Goal: Transaction & Acquisition: Book appointment/travel/reservation

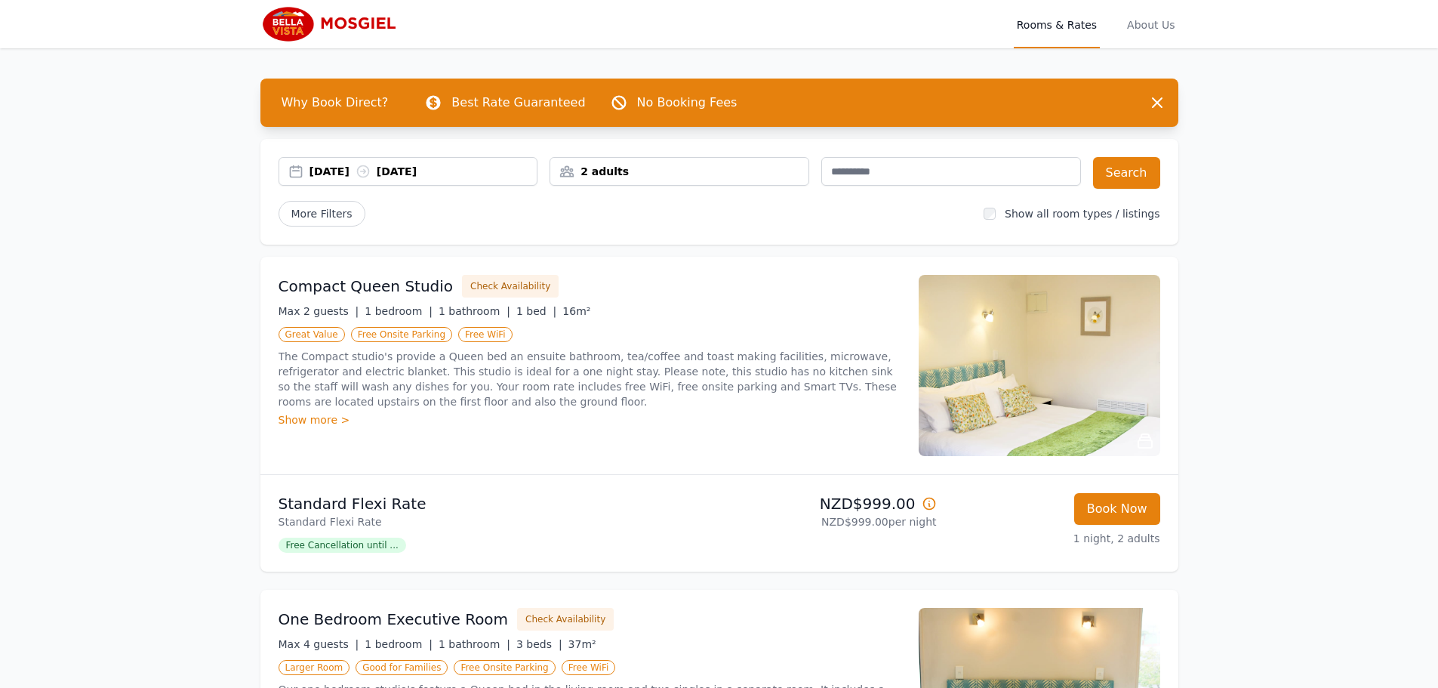
click at [1040, 211] on label "Show all room types / listings" at bounding box center [1081, 214] width 155 height 12
click at [1123, 162] on button "Search" at bounding box center [1126, 173] width 67 height 32
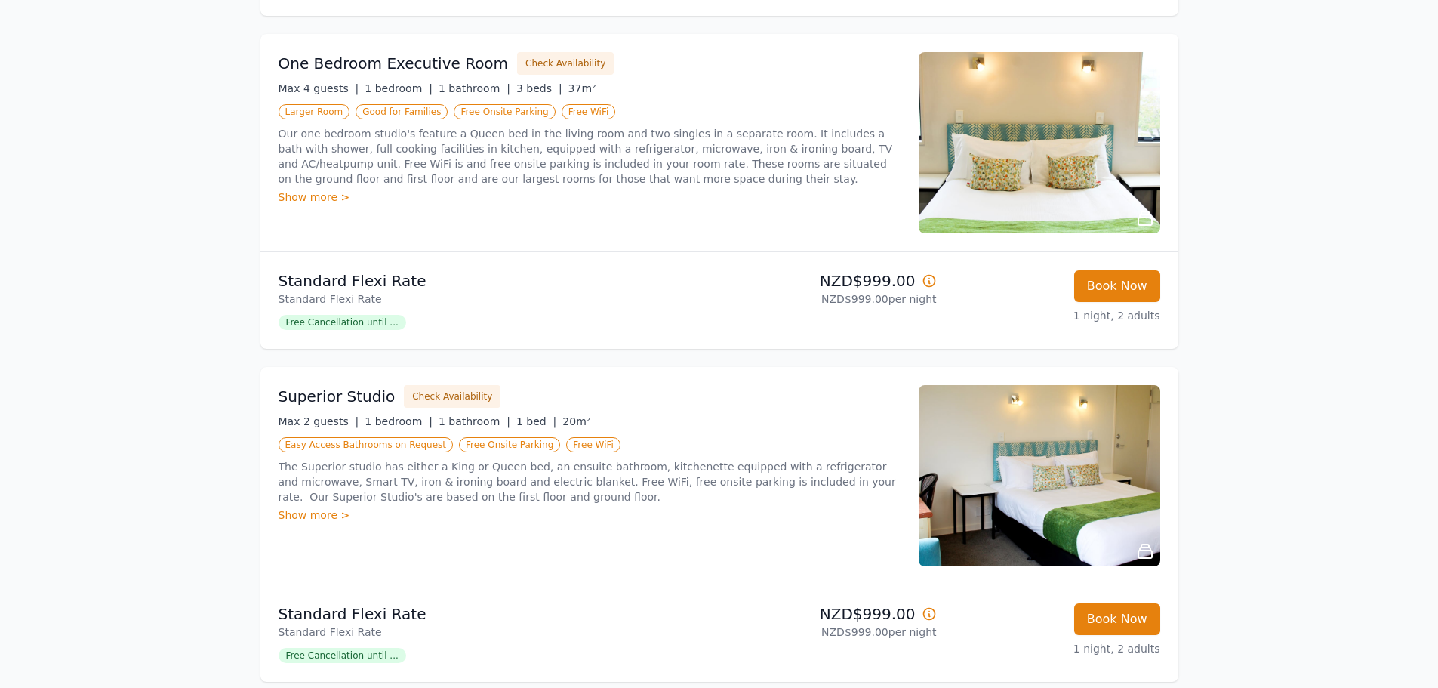
scroll to position [557, 0]
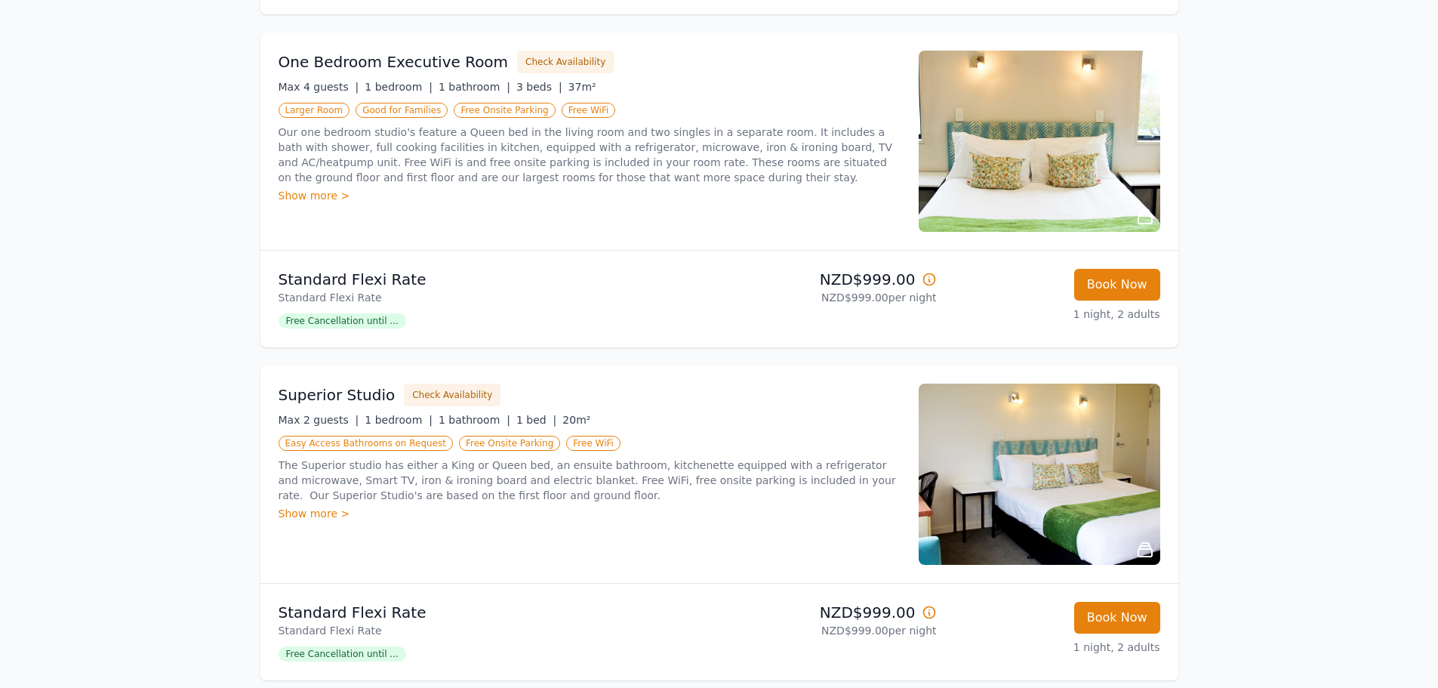
click at [1227, 321] on div "Open main menu Rooms & Rates About Us Why Book Direct? Best Rate Guaranteed No …" at bounding box center [719, 296] width 1438 height 1706
click at [752, 201] on div "Show more >" at bounding box center [589, 195] width 622 height 15
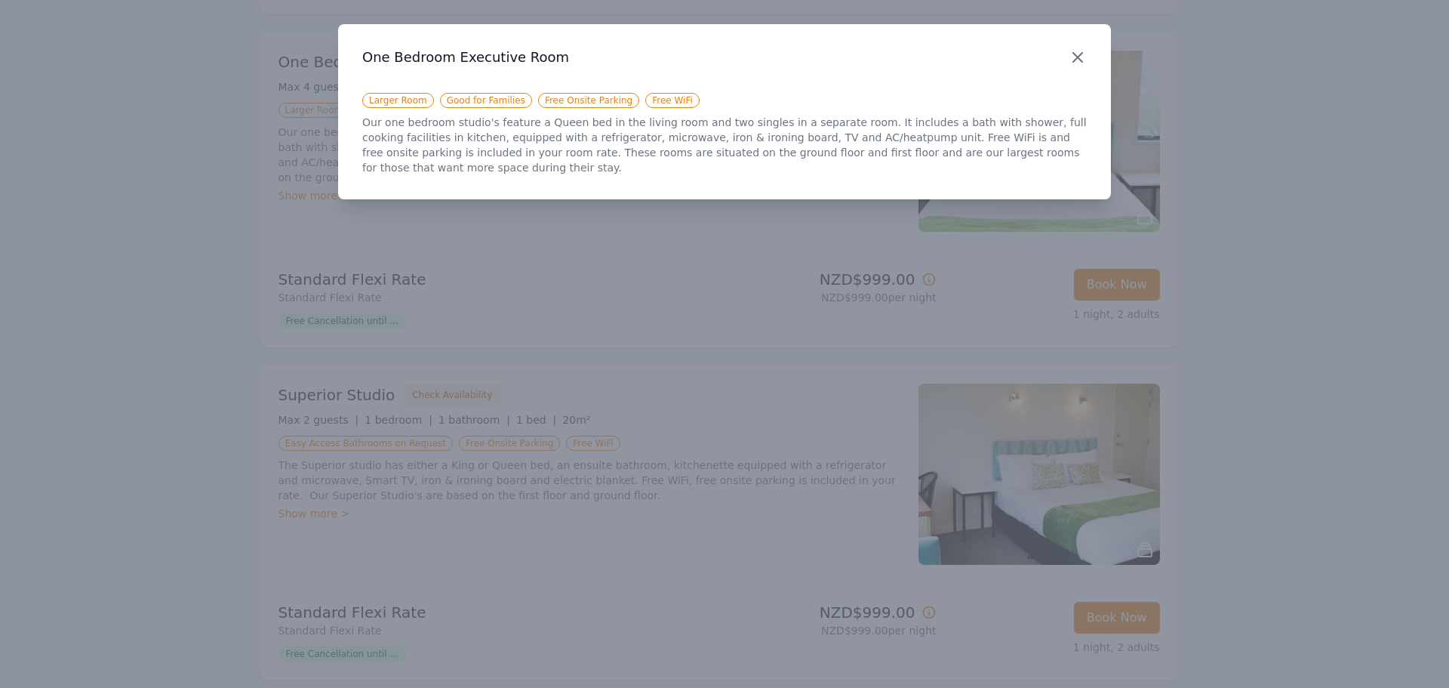
click at [1072, 54] on icon "button" at bounding box center [1078, 57] width 18 height 18
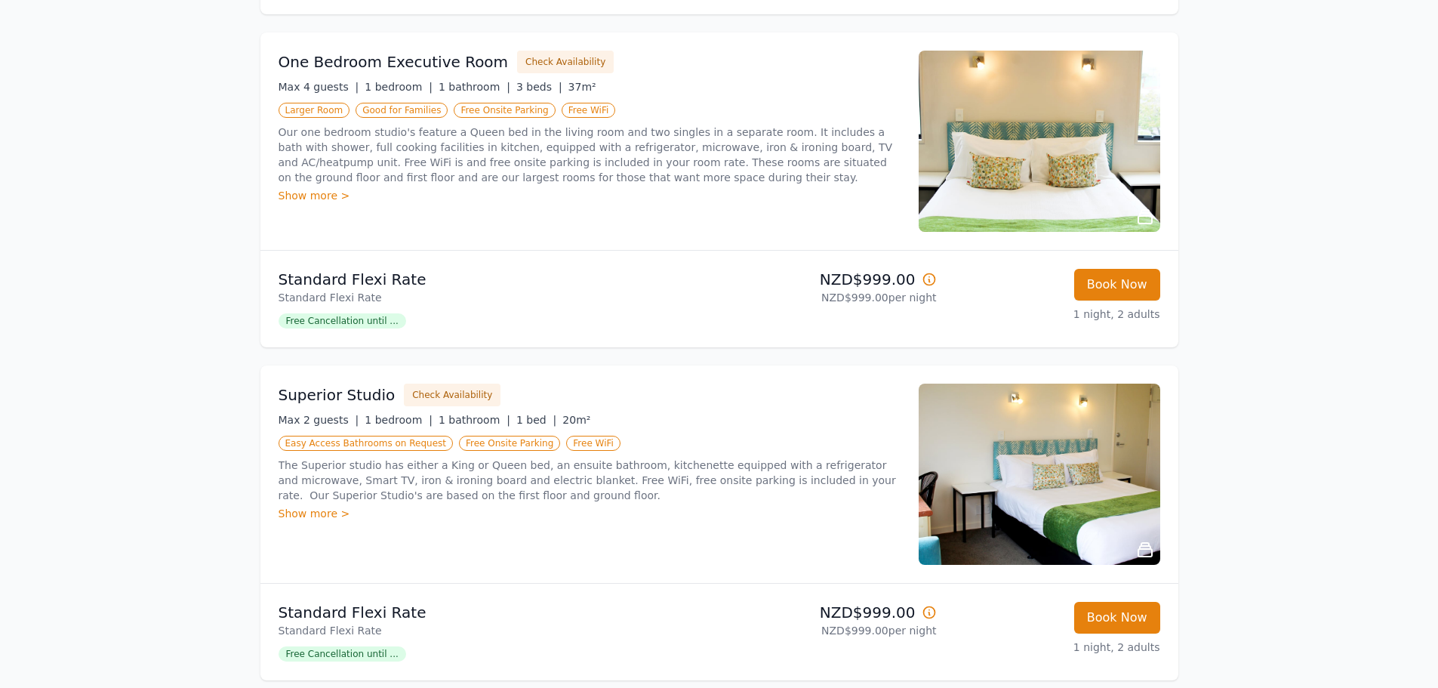
click at [1038, 152] on img at bounding box center [1038, 141] width 241 height 181
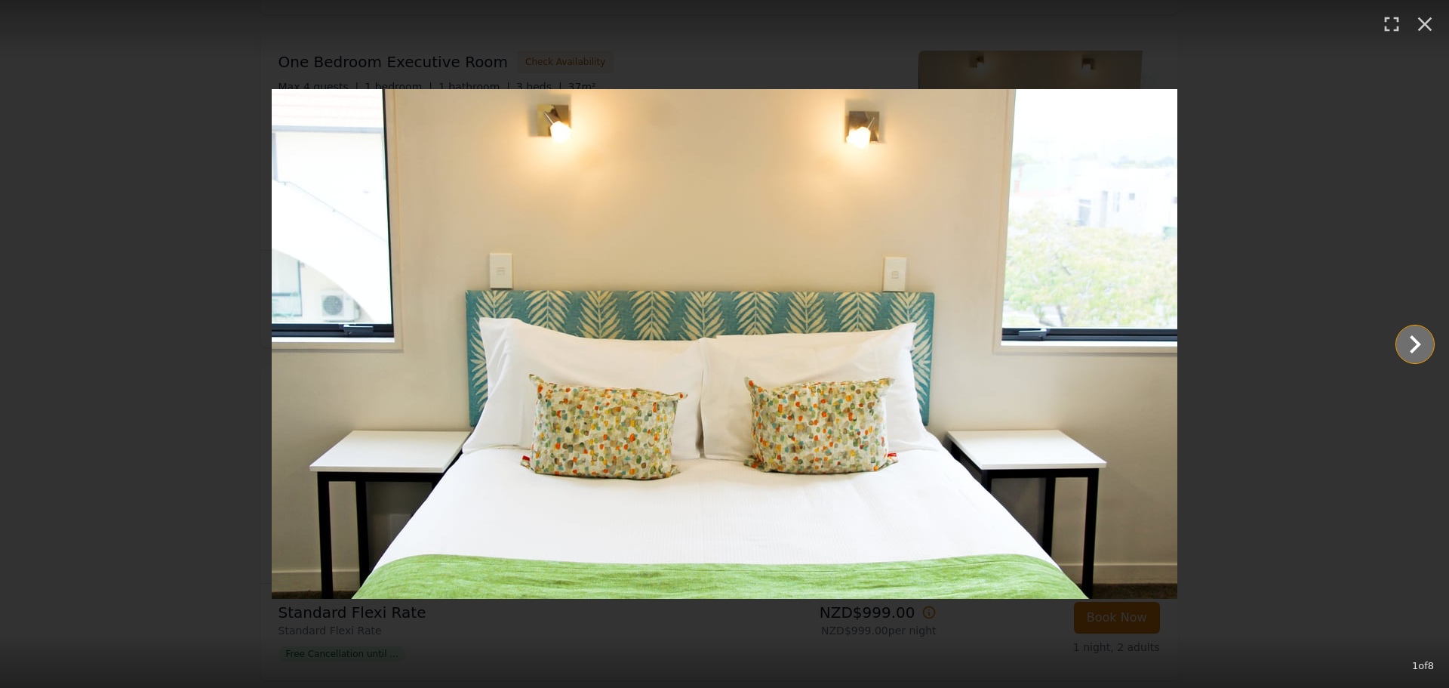
click at [1421, 340] on icon "Show slide 2 of 8" at bounding box center [1415, 344] width 36 height 36
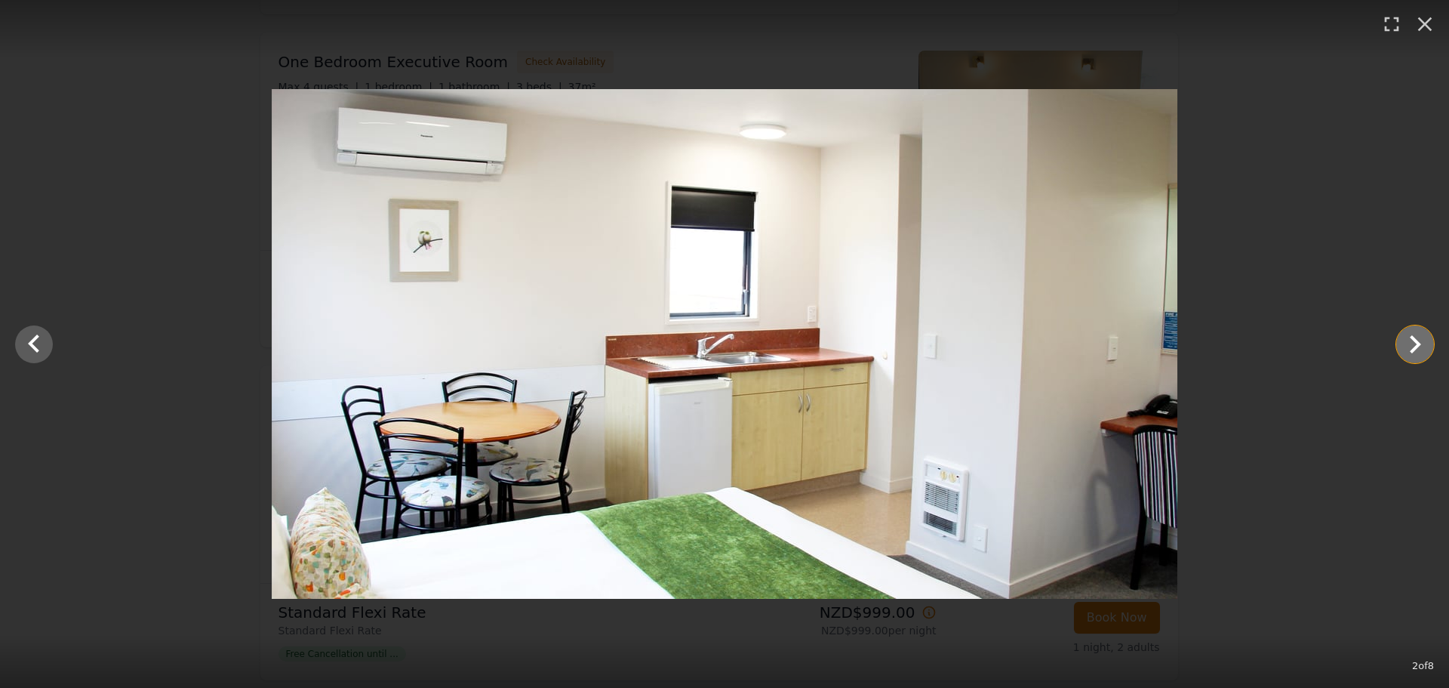
click at [1421, 340] on icon "Show slide 3 of 8" at bounding box center [1415, 344] width 36 height 36
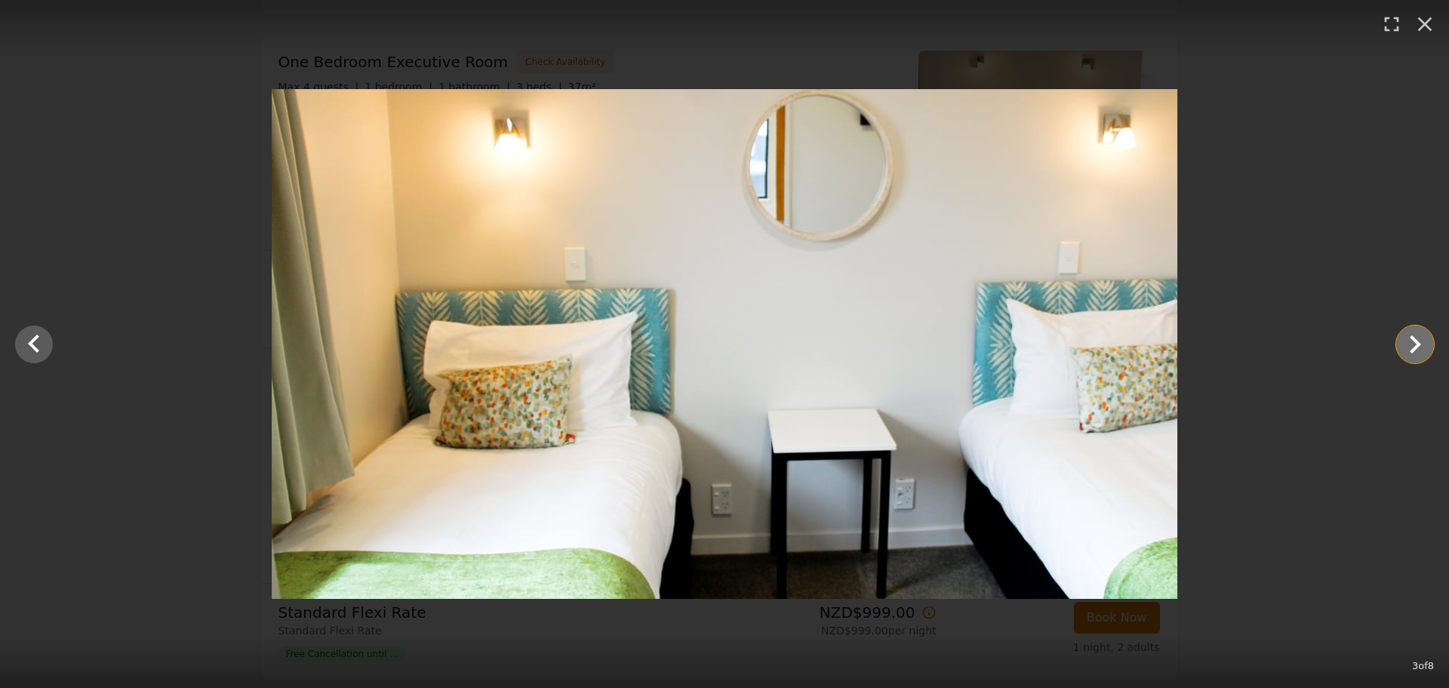
click at [1421, 340] on icon "Show slide 4 of 8" at bounding box center [1415, 344] width 36 height 36
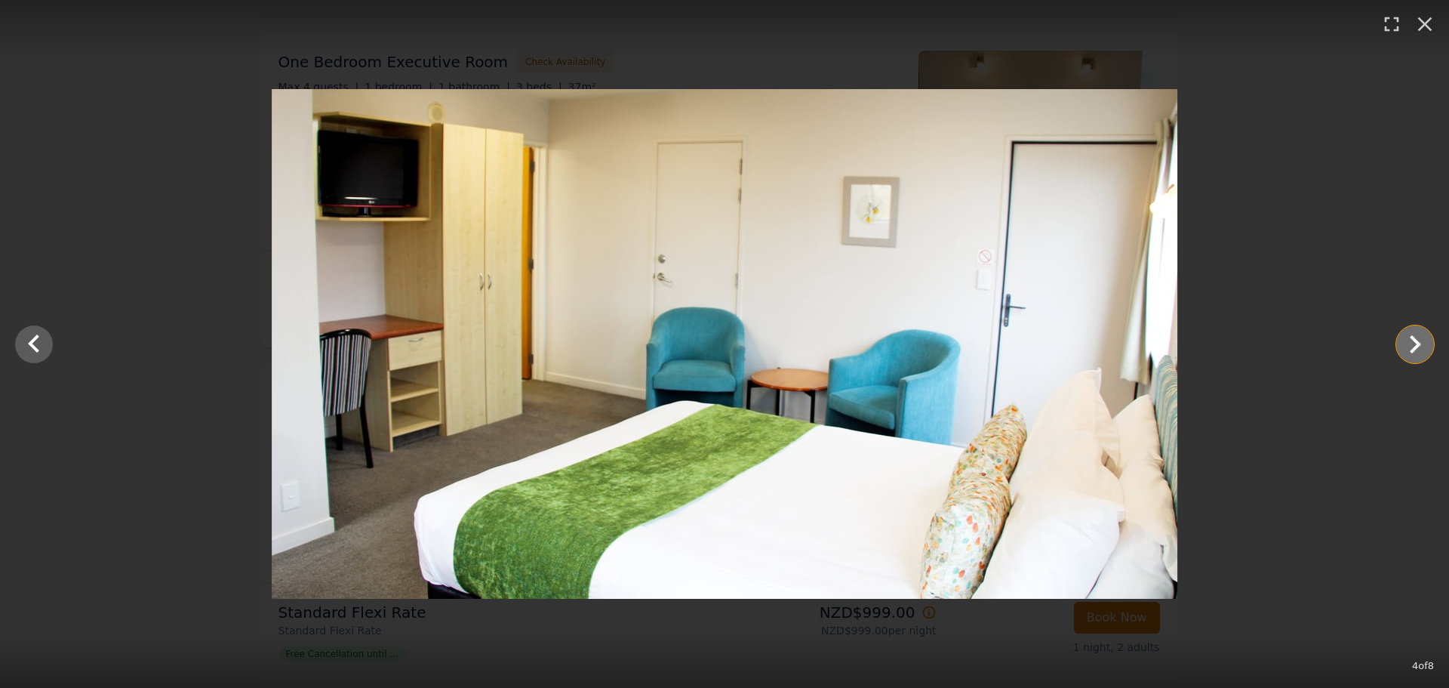
click at [1421, 340] on icon "Show slide 5 of 8" at bounding box center [1415, 344] width 36 height 36
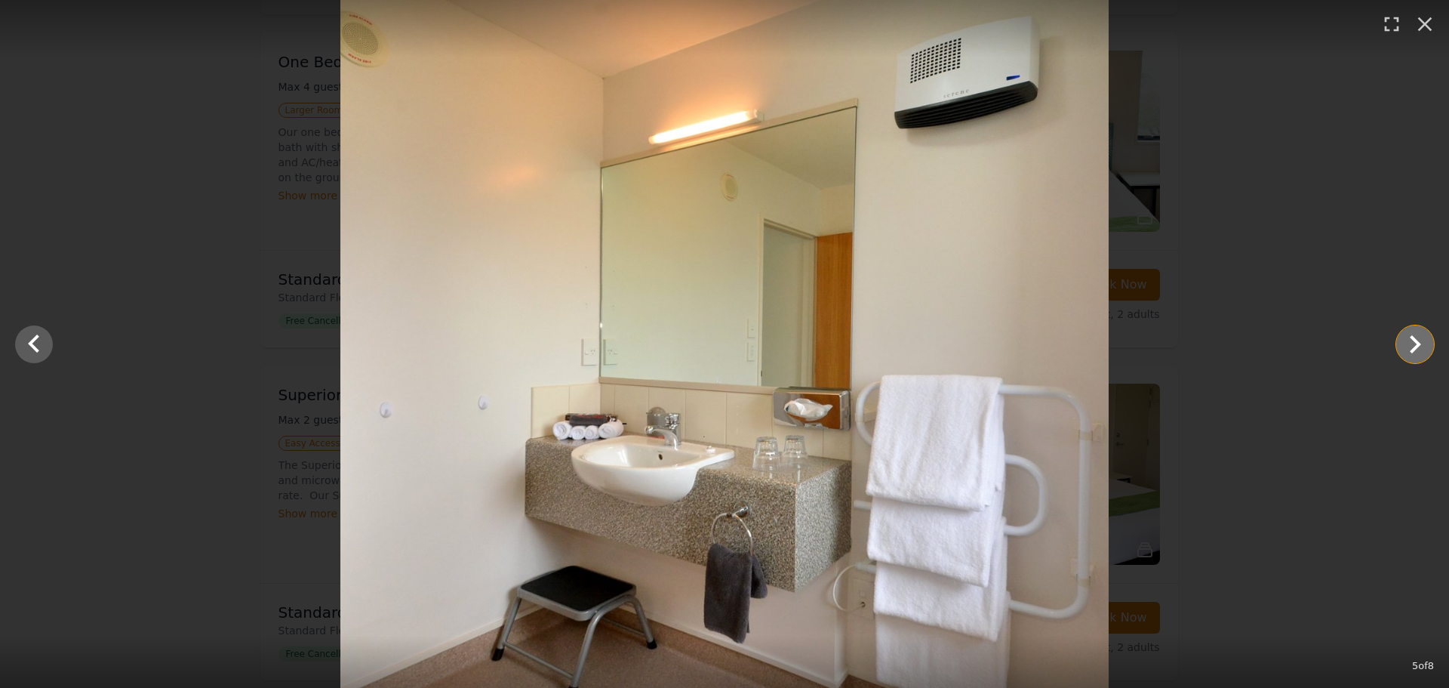
click at [1421, 340] on icon "Show slide 6 of 8" at bounding box center [1415, 344] width 36 height 36
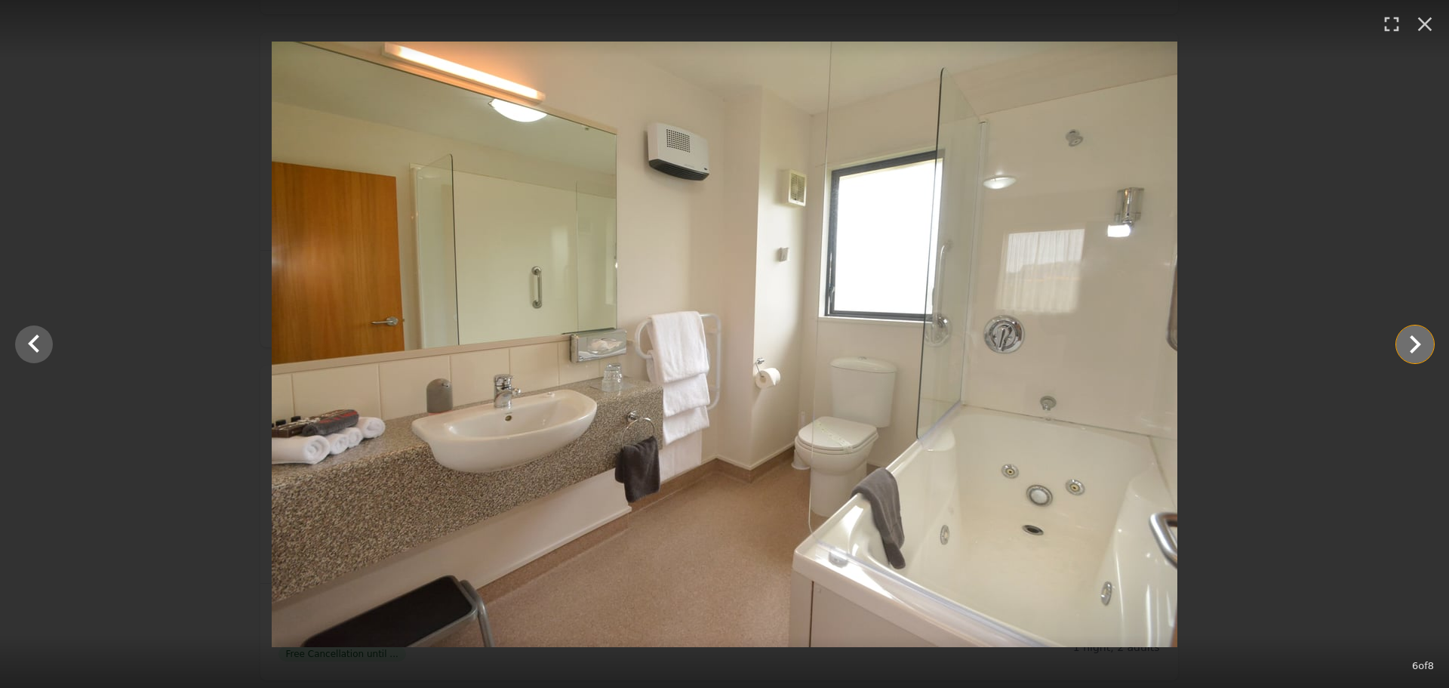
click at [1421, 340] on icon "Show slide 7 of 8" at bounding box center [1415, 344] width 36 height 36
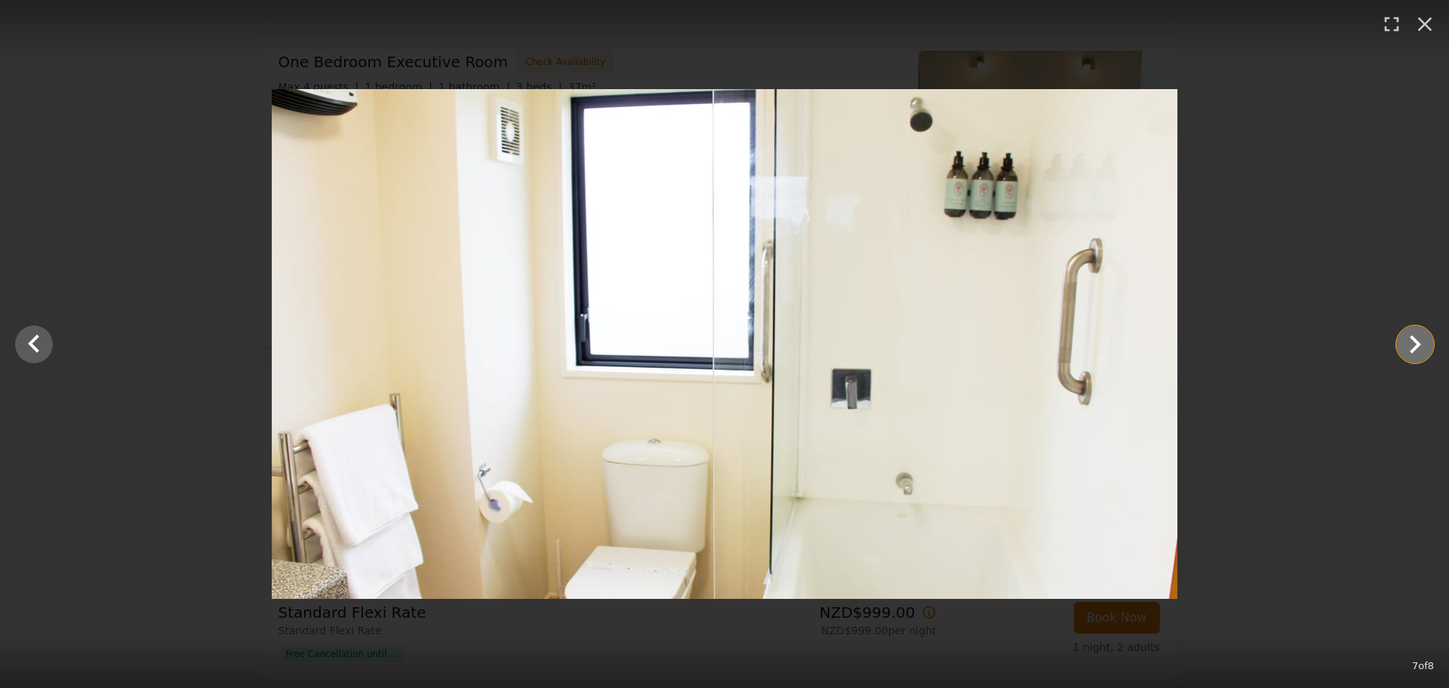
click at [1421, 340] on icon "Show slide 8 of 8" at bounding box center [1415, 344] width 36 height 36
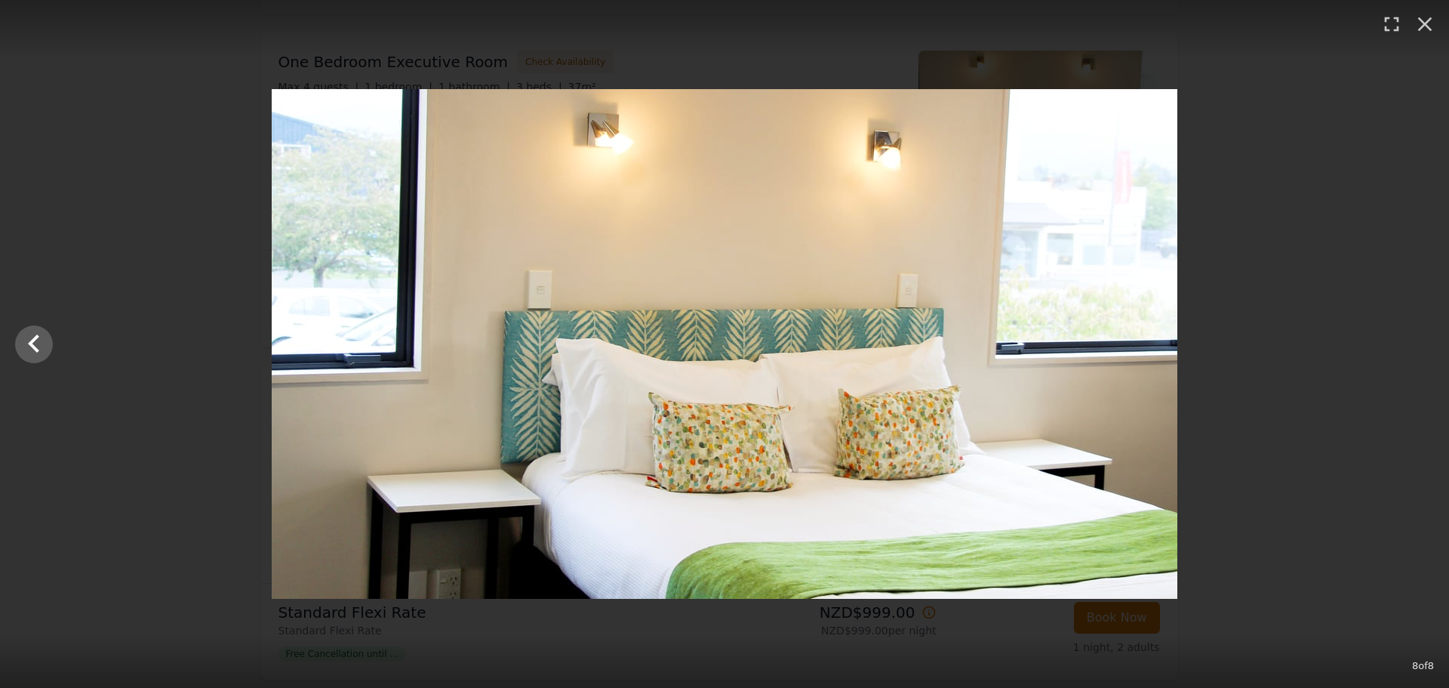
click at [1421, 340] on div at bounding box center [724, 343] width 1449 height 509
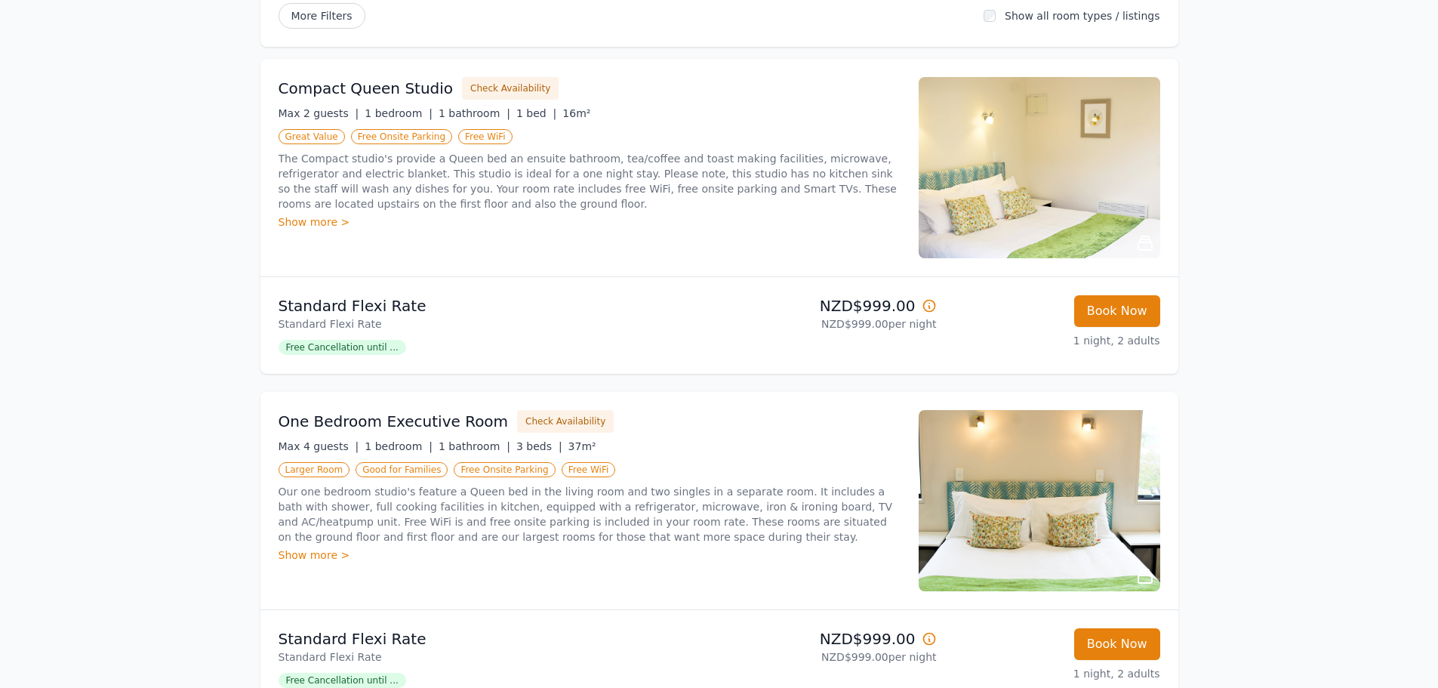
scroll to position [197, 0]
click at [927, 641] on icon at bounding box center [928, 639] width 15 height 15
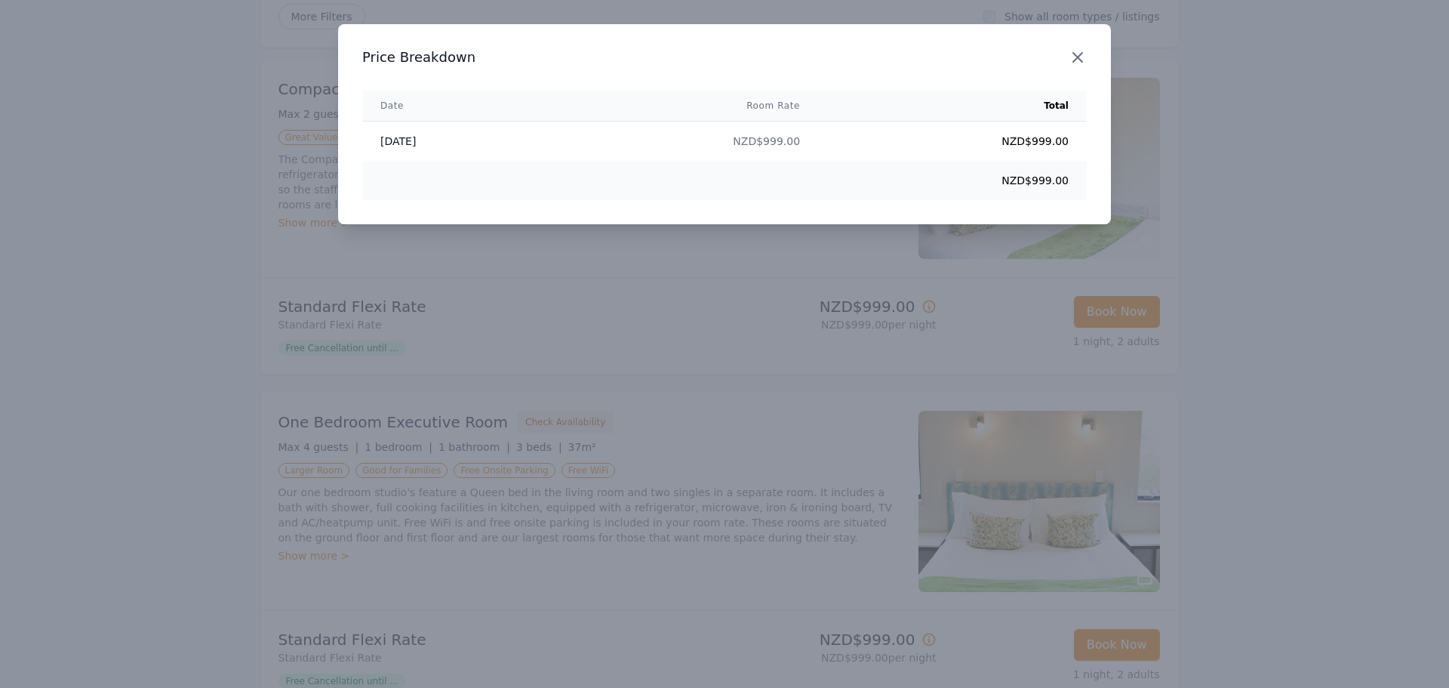
click at [1078, 59] on icon "button" at bounding box center [1077, 57] width 9 height 9
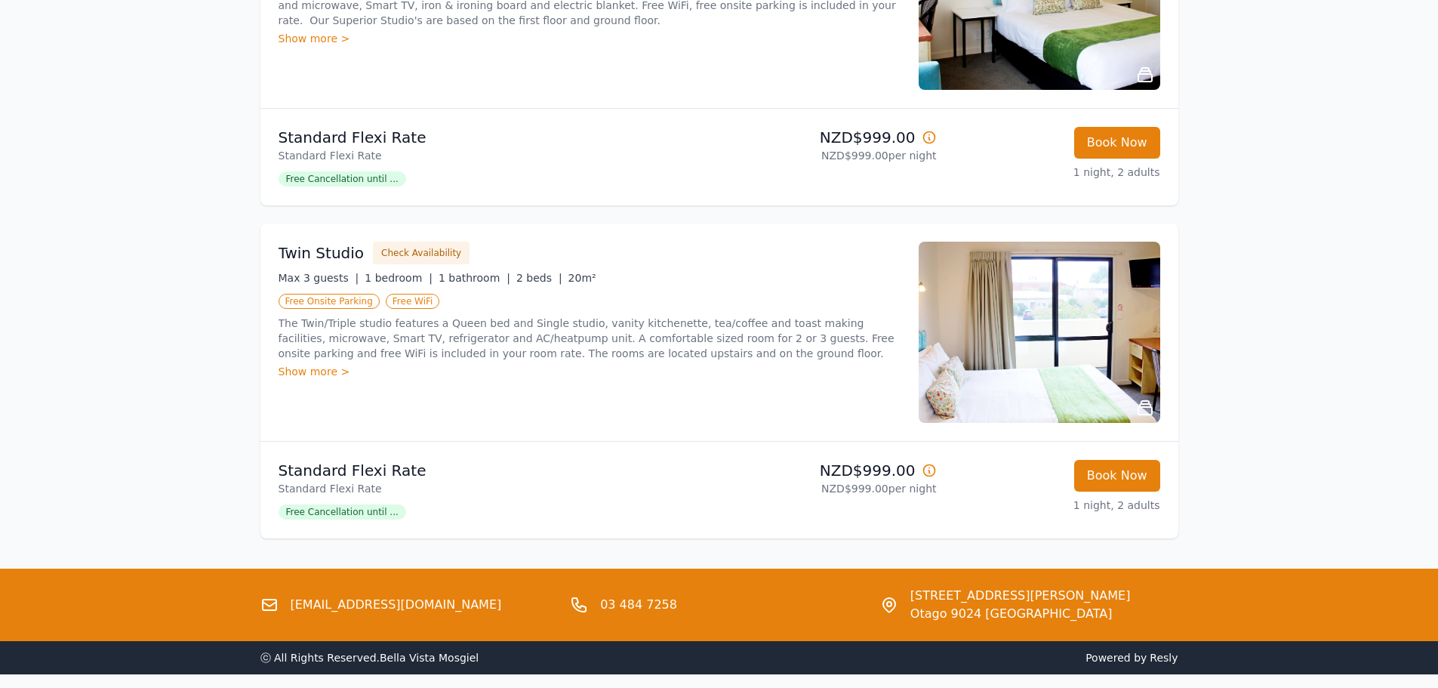
scroll to position [1031, 0]
click at [1136, 472] on button "Book Now" at bounding box center [1117, 476] width 86 height 32
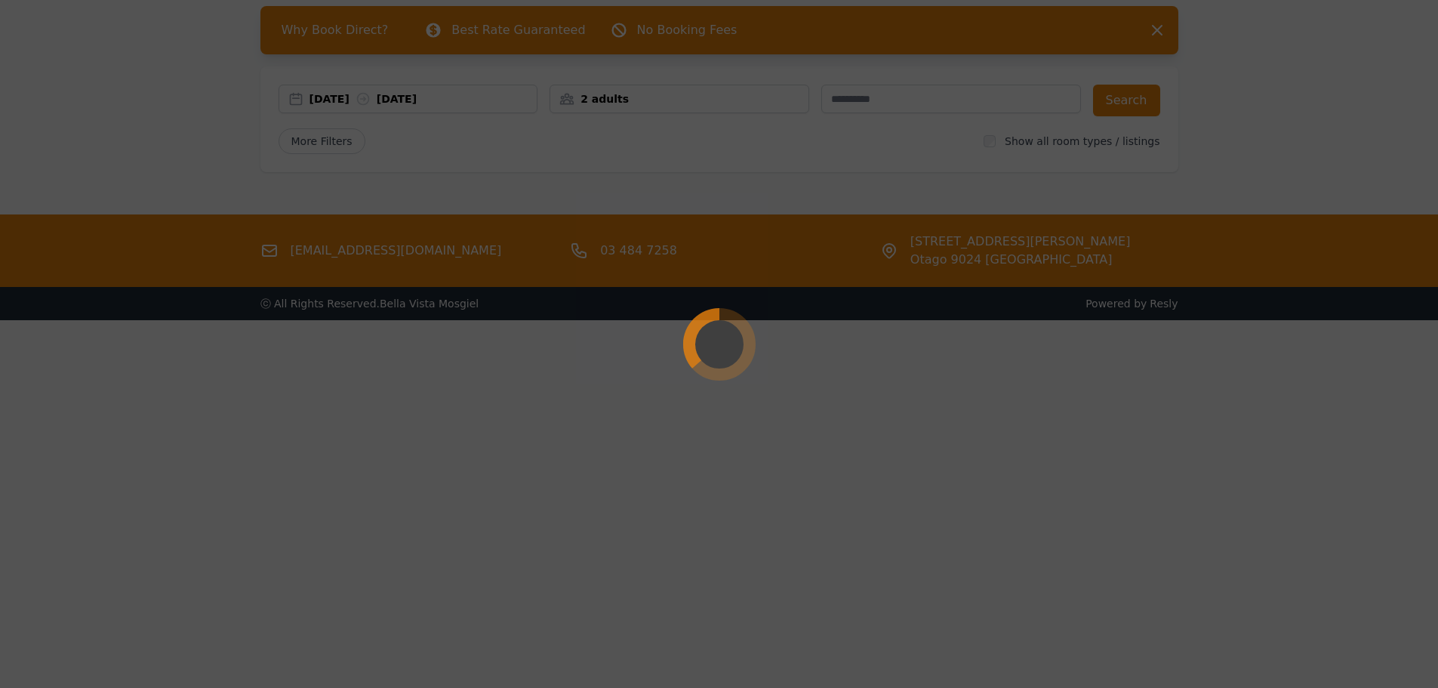
scroll to position [72, 0]
select select "**"
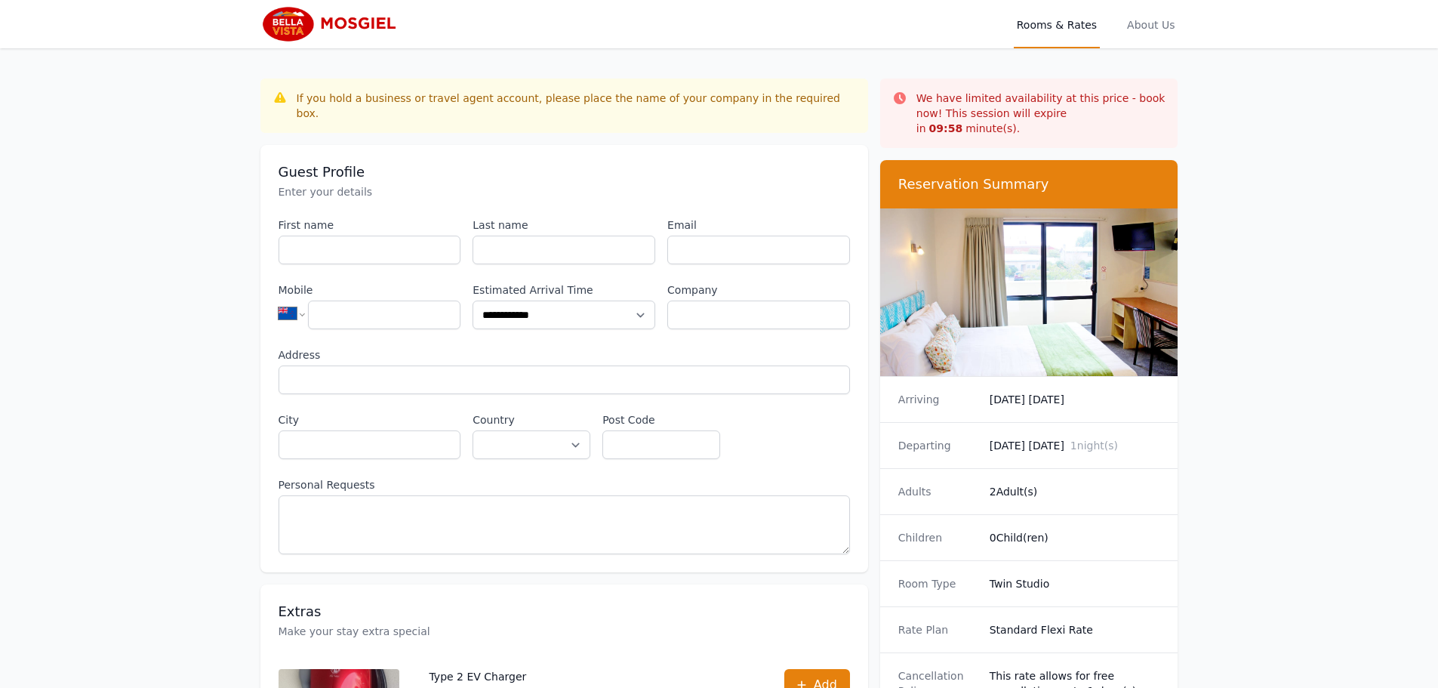
click at [880, 441] on div "Departing [DATE] [DATE] 1 night(s)" at bounding box center [1029, 445] width 298 height 46
